Goal: Check status

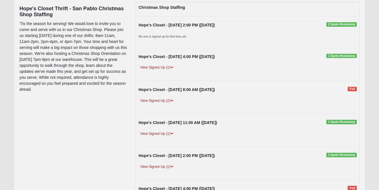
scroll to position [72, 0]
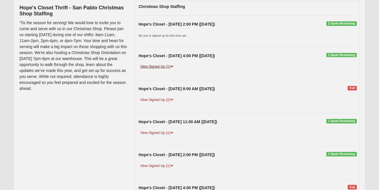
click at [167, 68] on link "View Signed Up (1)" at bounding box center [156, 67] width 36 height 6
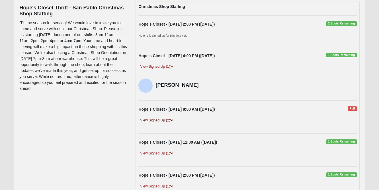
click at [164, 117] on link "View Signed Up (2)" at bounding box center [156, 120] width 36 height 6
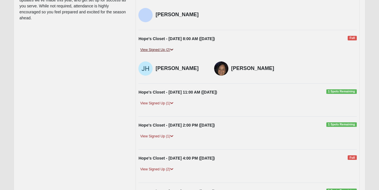
scroll to position [144, 0]
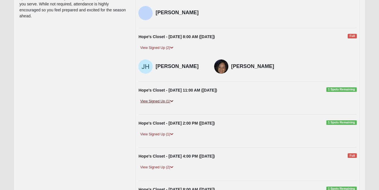
click at [166, 102] on link "View Signed Up (1)" at bounding box center [156, 101] width 36 height 6
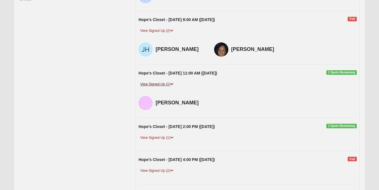
scroll to position [166, 0]
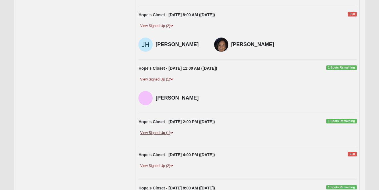
click at [162, 134] on link "View Signed Up (1)" at bounding box center [156, 133] width 36 height 6
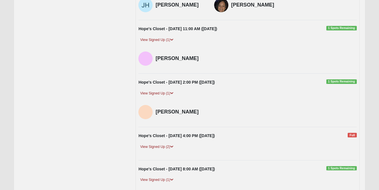
scroll to position [206, 0]
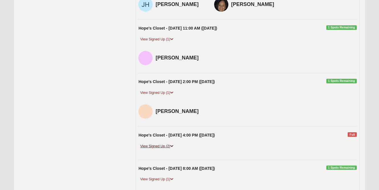
click at [166, 143] on link "View Signed Up (2)" at bounding box center [156, 146] width 36 height 6
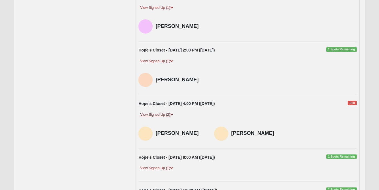
scroll to position [239, 0]
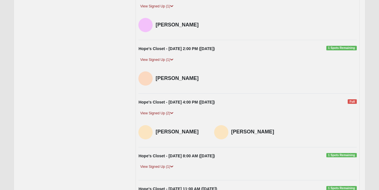
click at [163, 161] on div "Hope's Closet - 10/15/2025 8:00 AM (10/15/2025) 1 Spots Remaining View Signed U…" at bounding box center [247, 163] width 226 height 21
click at [163, 164] on link "View Signed Up (1)" at bounding box center [156, 167] width 36 height 6
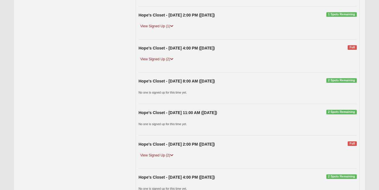
scroll to position [1102, 0]
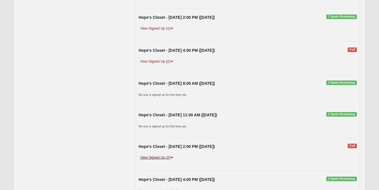
click at [163, 155] on link "View Signed Up (2)" at bounding box center [156, 158] width 36 height 6
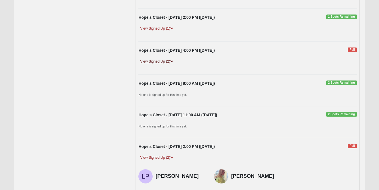
click at [159, 59] on link "View Signed Up (2)" at bounding box center [156, 62] width 36 height 6
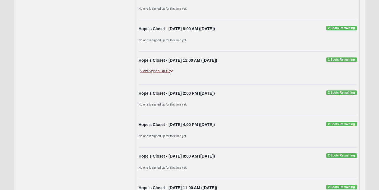
scroll to position [1325, 0]
click at [159, 68] on link "View Signed Up (1)" at bounding box center [156, 71] width 36 height 6
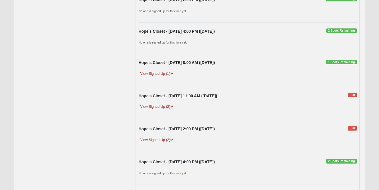
scroll to position [1821, 0]
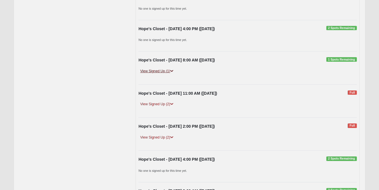
click at [159, 68] on link "View Signed Up (1)" at bounding box center [156, 71] width 36 height 6
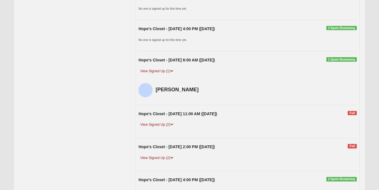
click at [155, 112] on div "Hope's Closet - 10/28/2025 11:00 AM (10/28/2025) Full View Signed Up (2) Babby …" at bounding box center [247, 121] width 226 height 21
click at [154, 122] on link "View Signed Up (2)" at bounding box center [156, 125] width 36 height 6
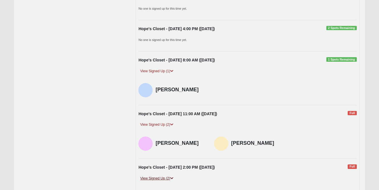
click at [150, 175] on link "View Signed Up (2)" at bounding box center [156, 178] width 36 height 6
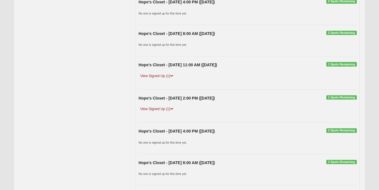
scroll to position [2040, 0]
click at [167, 73] on link "View Signed Up (1)" at bounding box center [156, 76] width 36 height 6
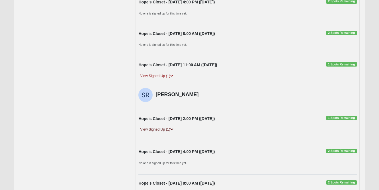
click at [163, 127] on link "View Signed Up (1)" at bounding box center [156, 130] width 36 height 6
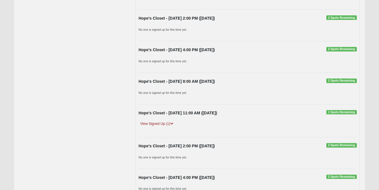
scroll to position [2290, 0]
click at [163, 121] on link "View Signed Up (1)" at bounding box center [156, 124] width 36 height 6
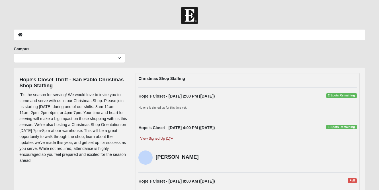
scroll to position [0, 0]
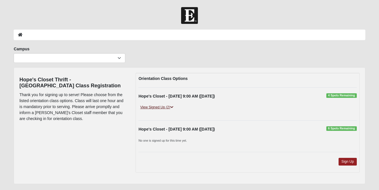
click at [170, 108] on link "View Signed Up (2)" at bounding box center [156, 107] width 36 height 6
